Goal: Task Accomplishment & Management: Complete application form

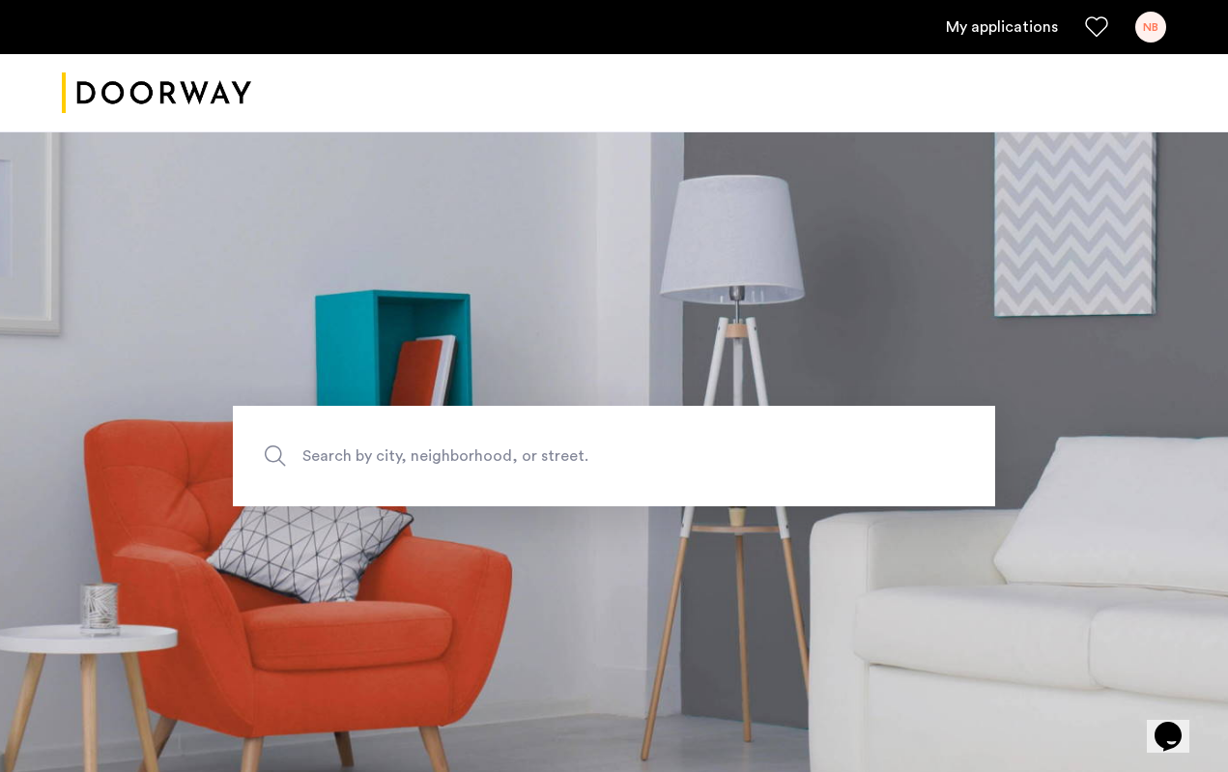
click at [773, 282] on section "Search by city, neighborhood, or street." at bounding box center [614, 455] width 1228 height 649
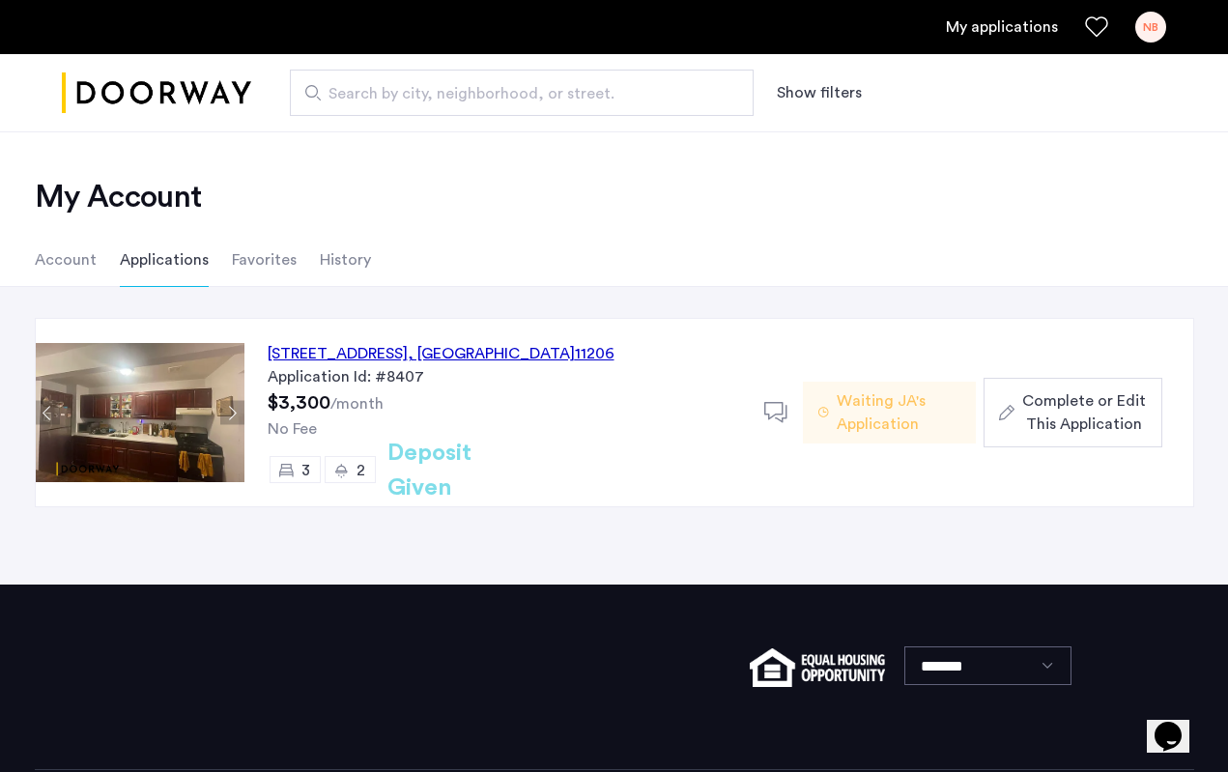
click at [1066, 414] on span "Complete or Edit This Application" at bounding box center [1085, 413] width 124 height 46
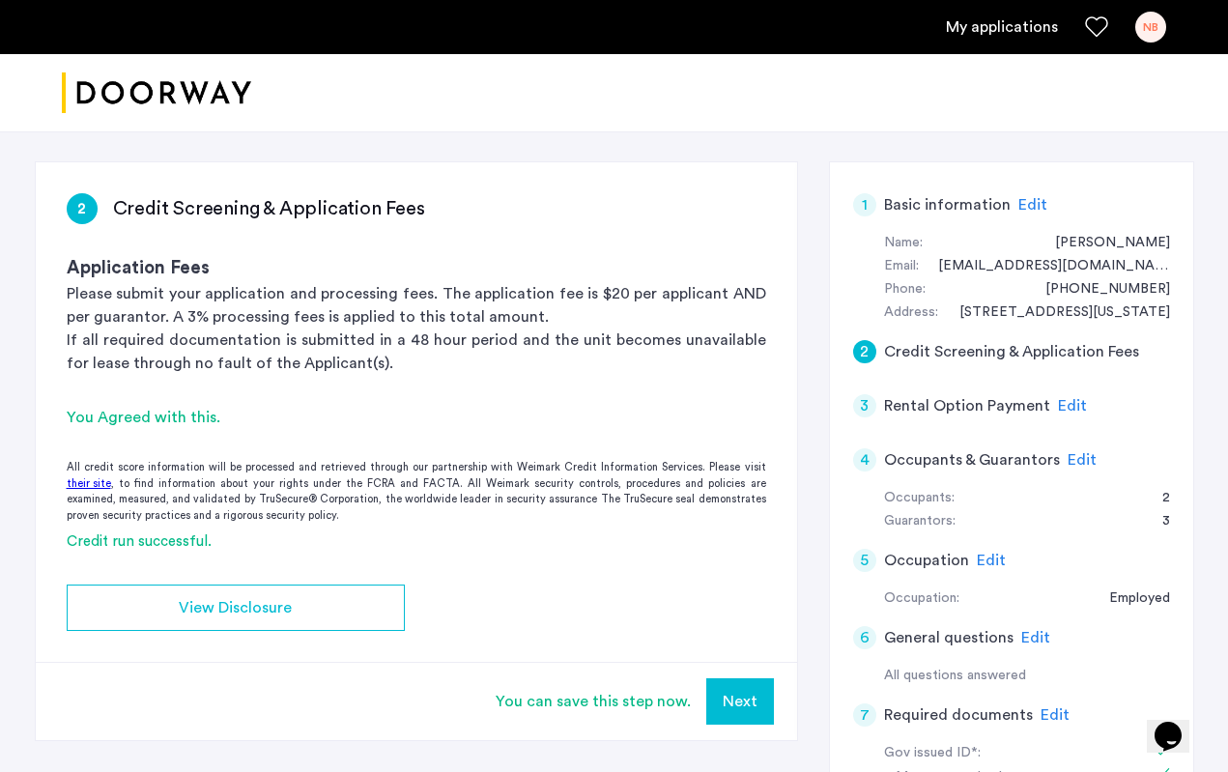
scroll to position [350, 0]
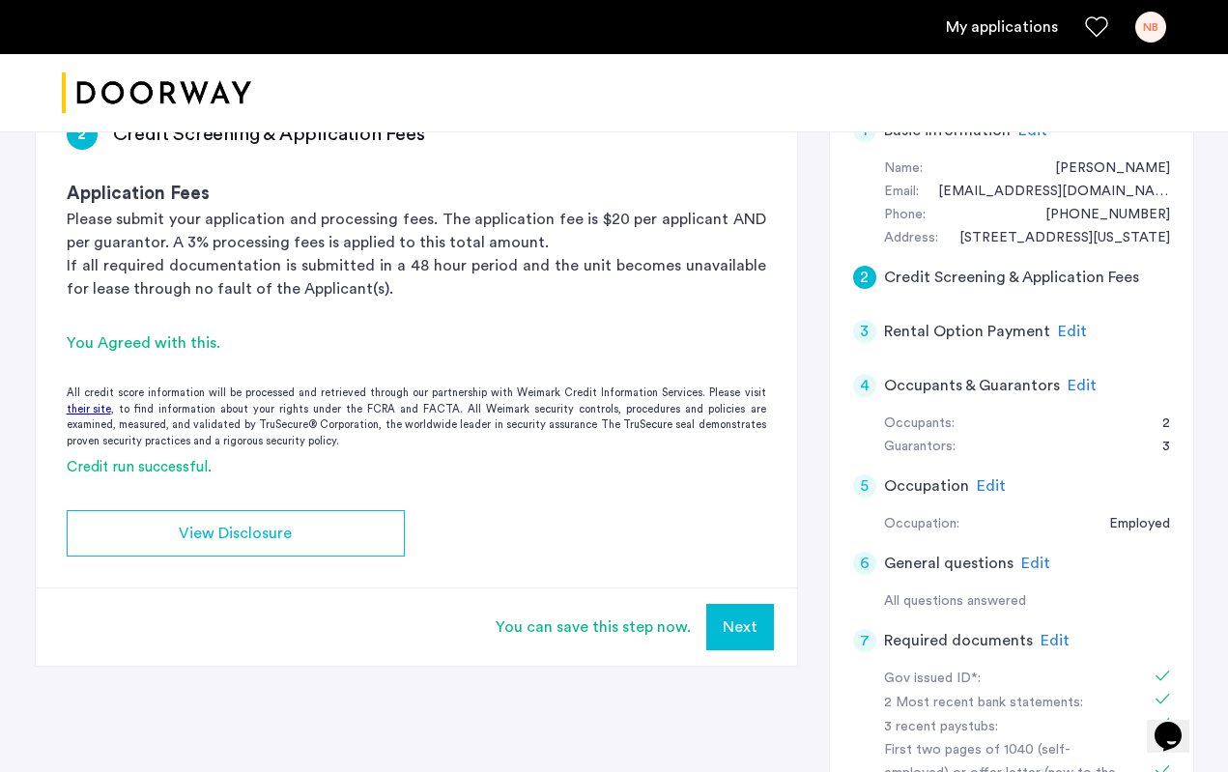
click at [1047, 638] on span "Edit" at bounding box center [1055, 640] width 29 height 15
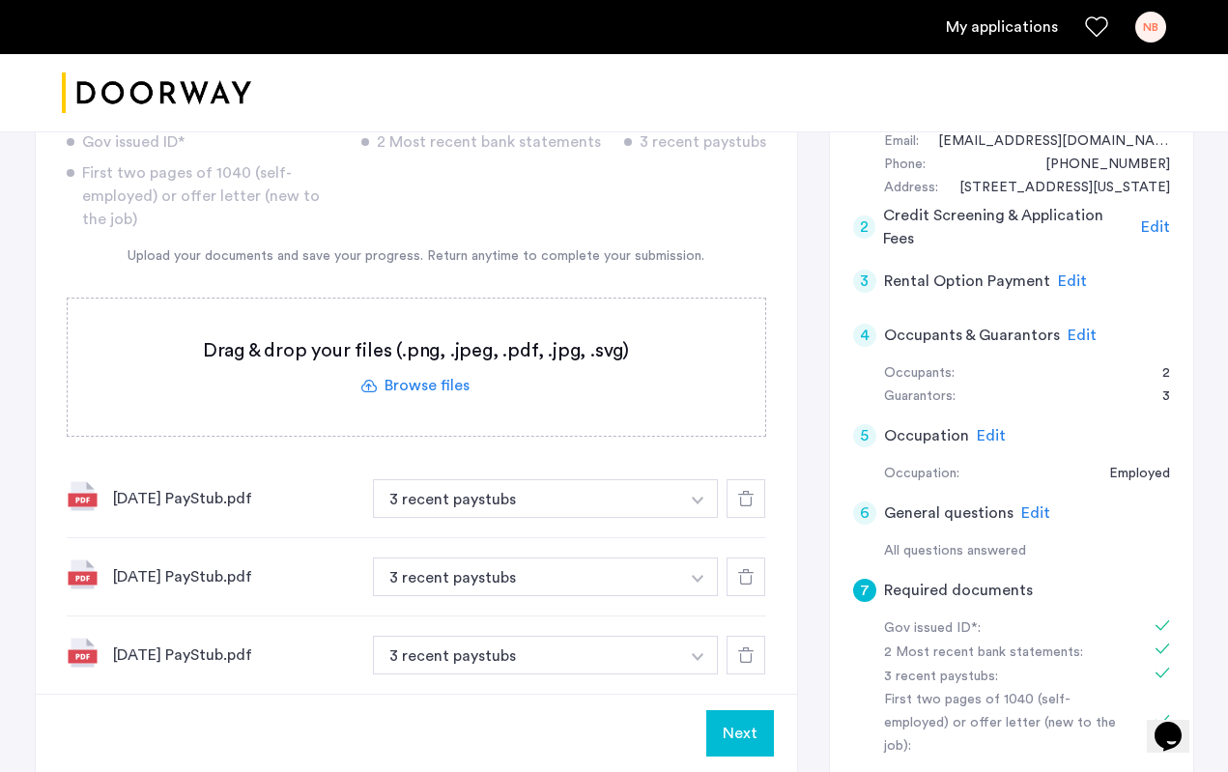
scroll to position [415, 0]
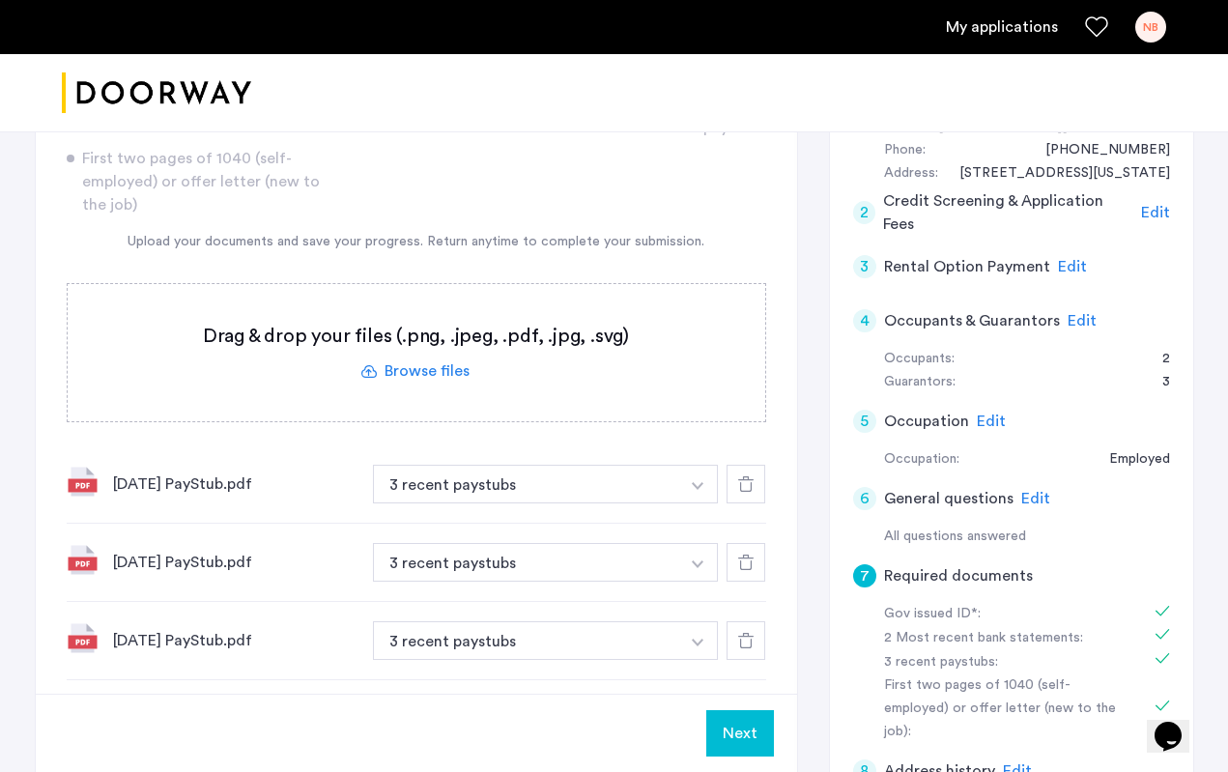
click at [736, 711] on button "Next" at bounding box center [741, 733] width 68 height 46
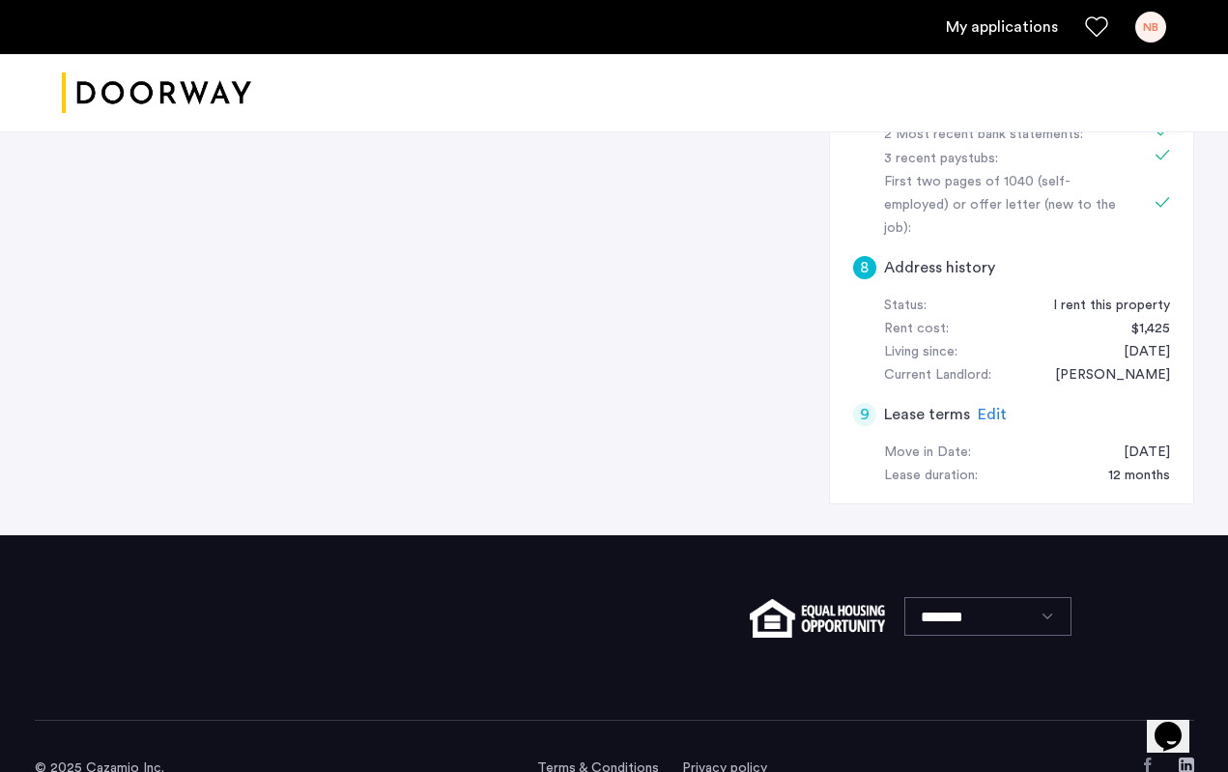
scroll to position [448, 0]
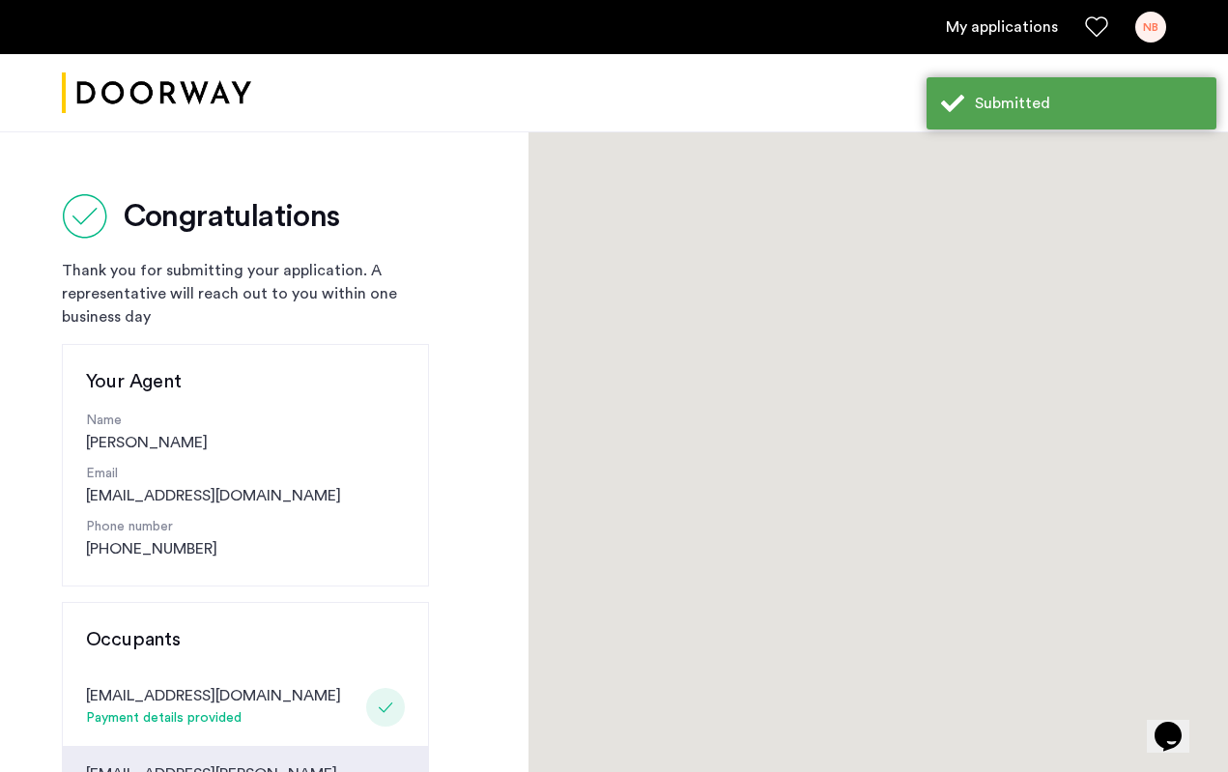
click at [751, 519] on div at bounding box center [879, 775] width 700 height 1289
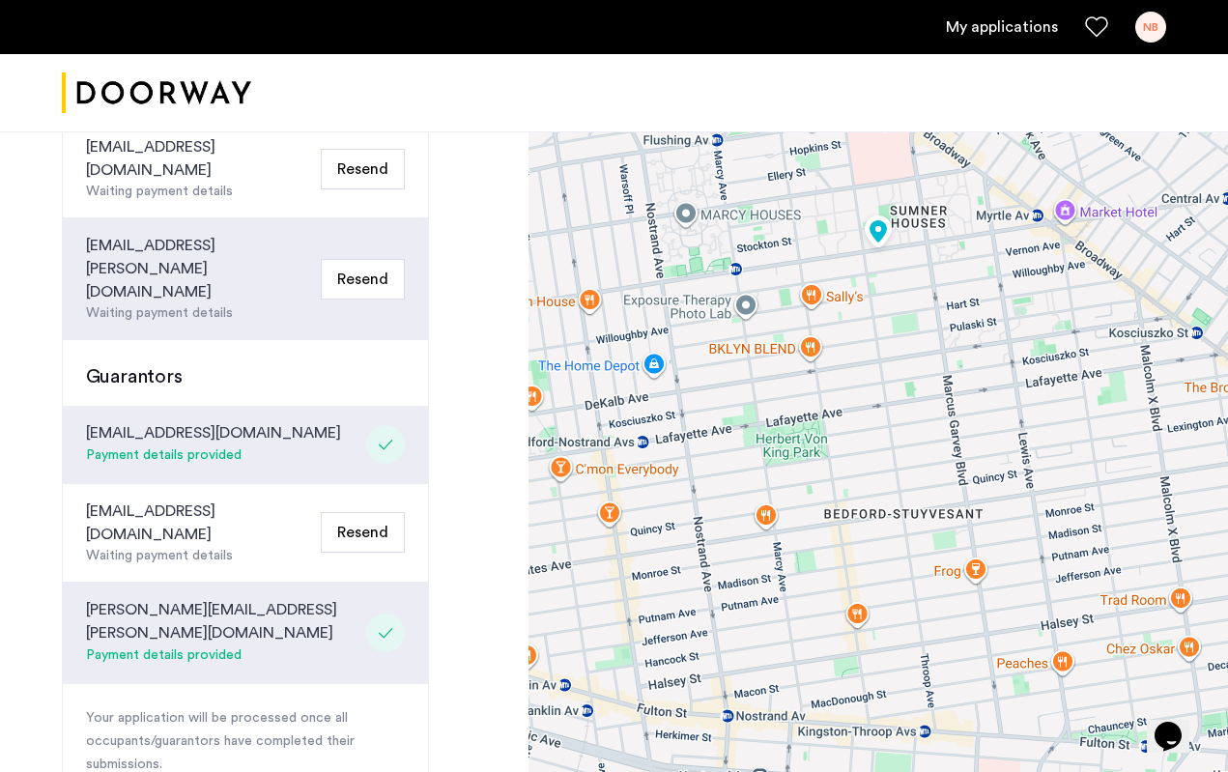
scroll to position [493, 0]
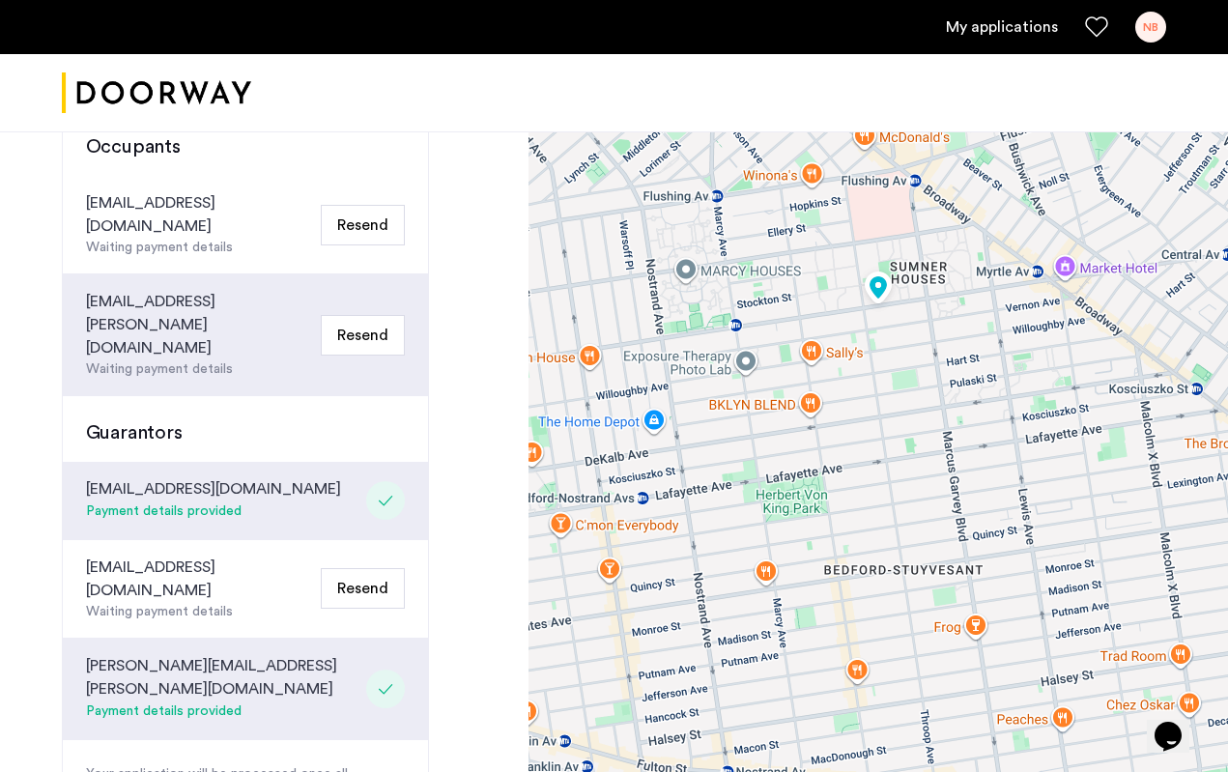
click at [468, 339] on div "Congratulations Thank you for submitting your application. A representative wil…" at bounding box center [264, 314] width 529 height 1350
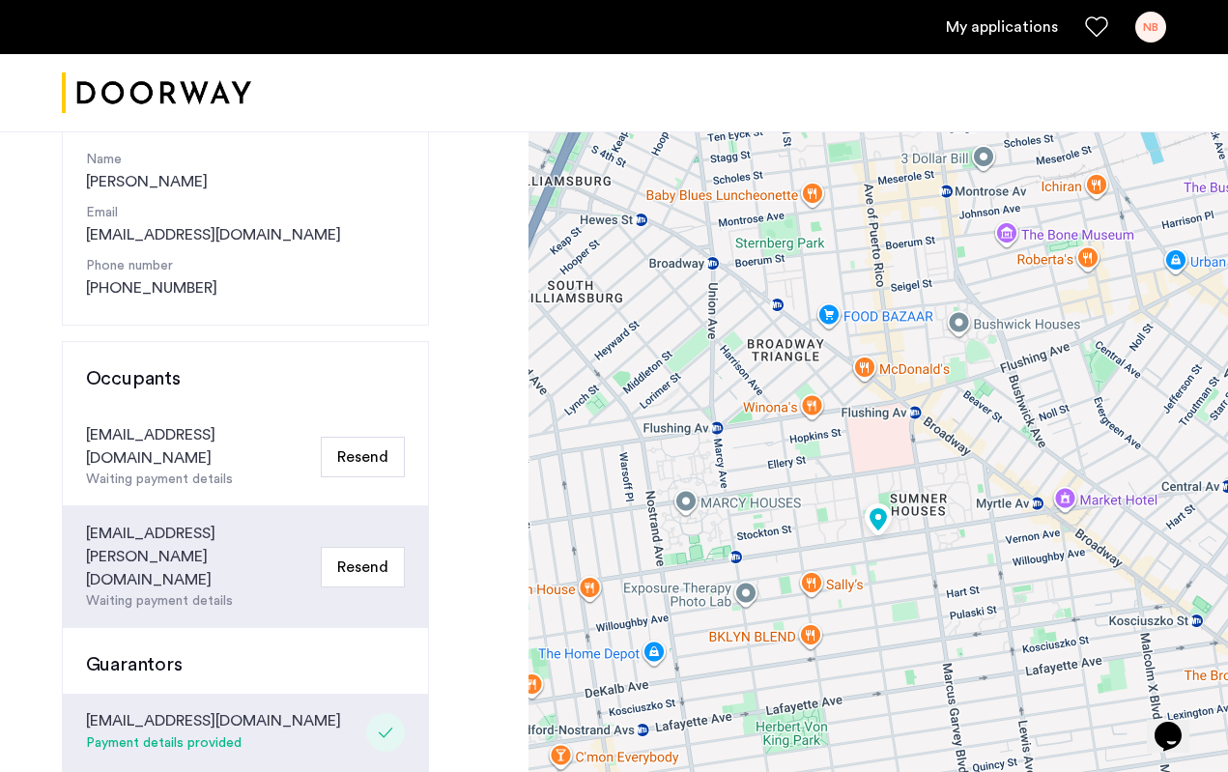
scroll to position [233, 0]
